Goal: Transaction & Acquisition: Purchase product/service

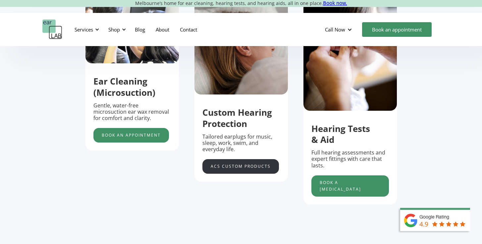
scroll to position [213, 0]
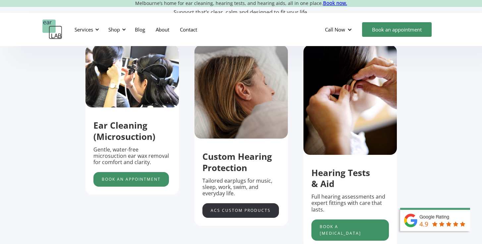
click at [234, 216] on link "acs custom products" at bounding box center [240, 210] width 76 height 15
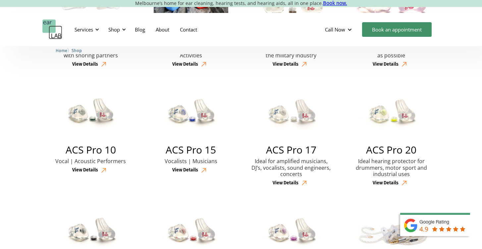
scroll to position [227, 0]
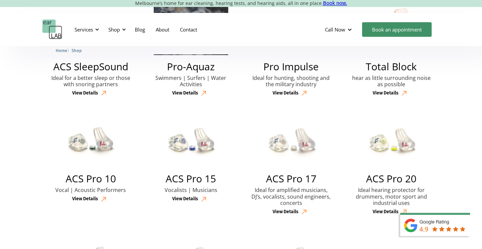
click at [386, 91] on div "View Details" at bounding box center [385, 93] width 26 height 6
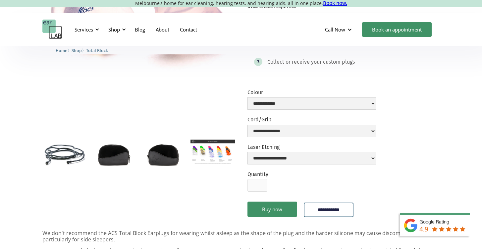
scroll to position [175, 0]
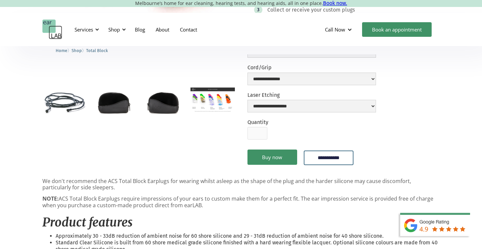
drag, startPoint x: 42, startPoint y: 180, endPoint x: 210, endPoint y: 204, distance: 169.9
click at [427, 134] on form "**********" at bounding box center [343, 105] width 192 height 136
click at [201, 100] on img "open lightbox" at bounding box center [212, 99] width 44 height 25
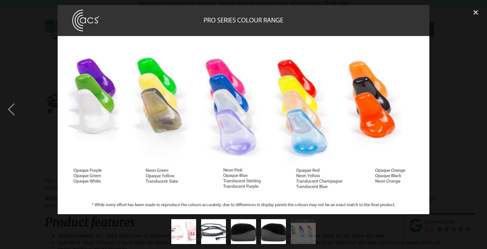
click at [469, 126] on div "next image" at bounding box center [475, 109] width 23 height 209
click at [476, 15] on div "close lightbox" at bounding box center [475, 12] width 23 height 15
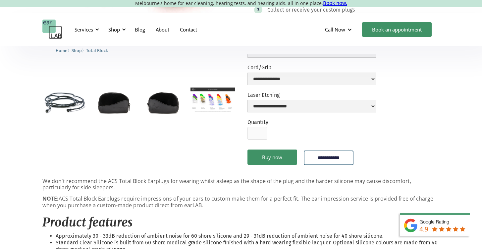
scroll to position [0, 0]
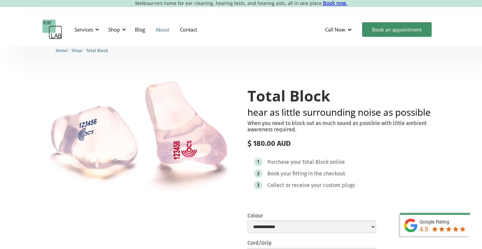
click at [164, 30] on link "About" at bounding box center [162, 29] width 24 height 19
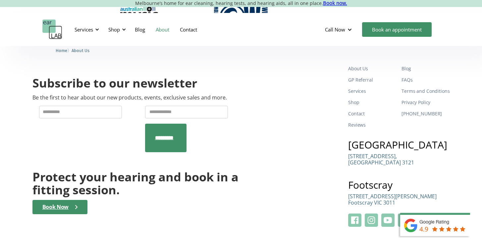
scroll to position [734, 0]
